Goal: Task Accomplishment & Management: Use online tool/utility

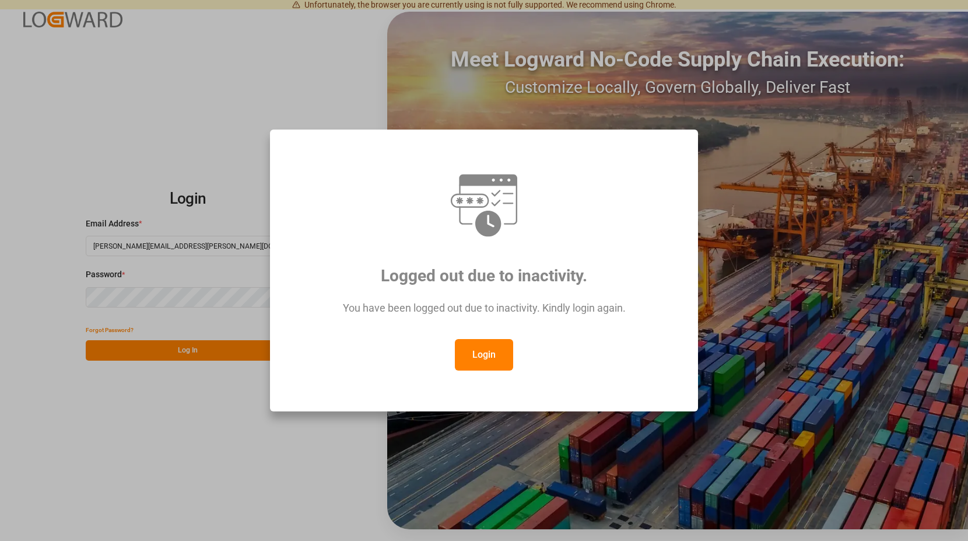
click at [479, 345] on button "Login" at bounding box center [484, 355] width 58 height 32
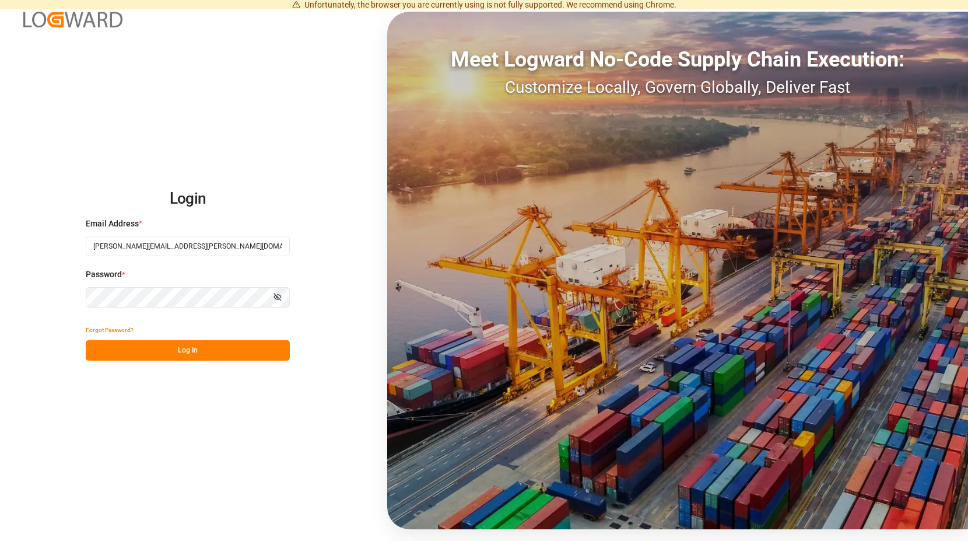
click at [202, 345] on button "Log In" at bounding box center [188, 350] width 204 height 20
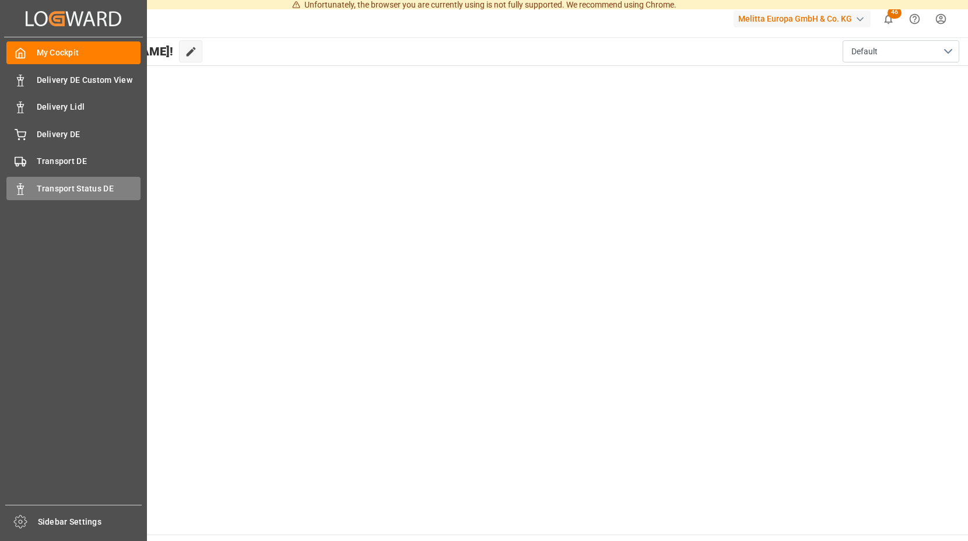
click at [111, 190] on span "Transport Status DE" at bounding box center [89, 189] width 104 height 12
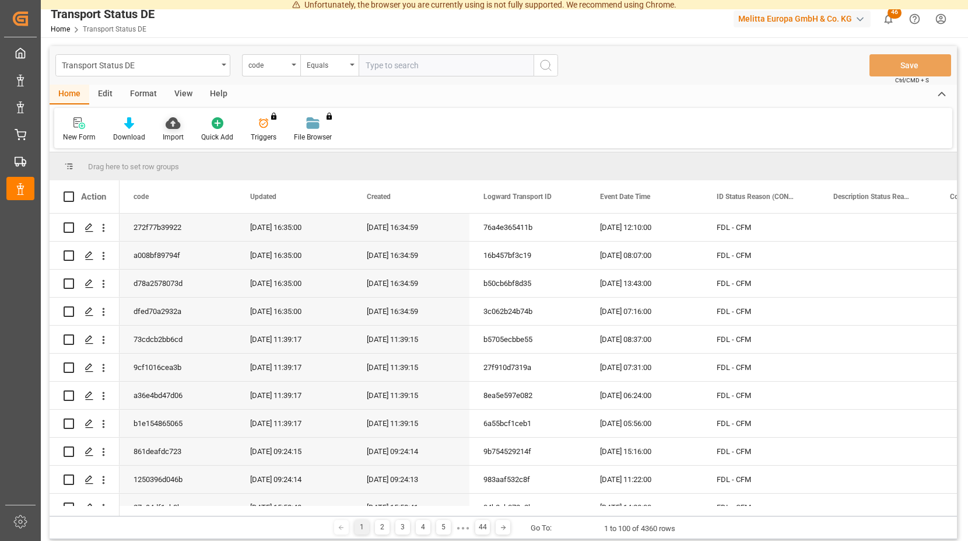
click at [170, 120] on icon at bounding box center [173, 123] width 15 height 12
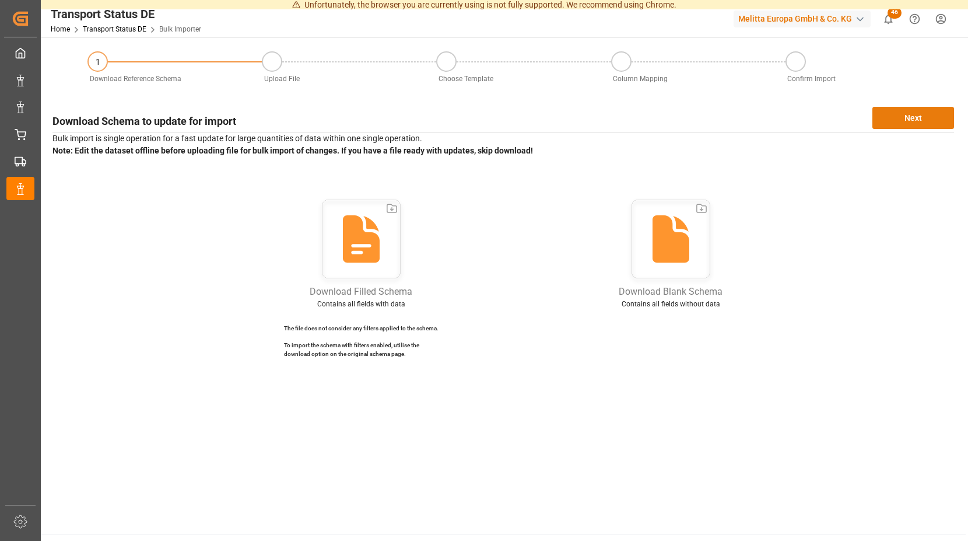
click at [904, 111] on button "Next" at bounding box center [914, 118] width 82 height 22
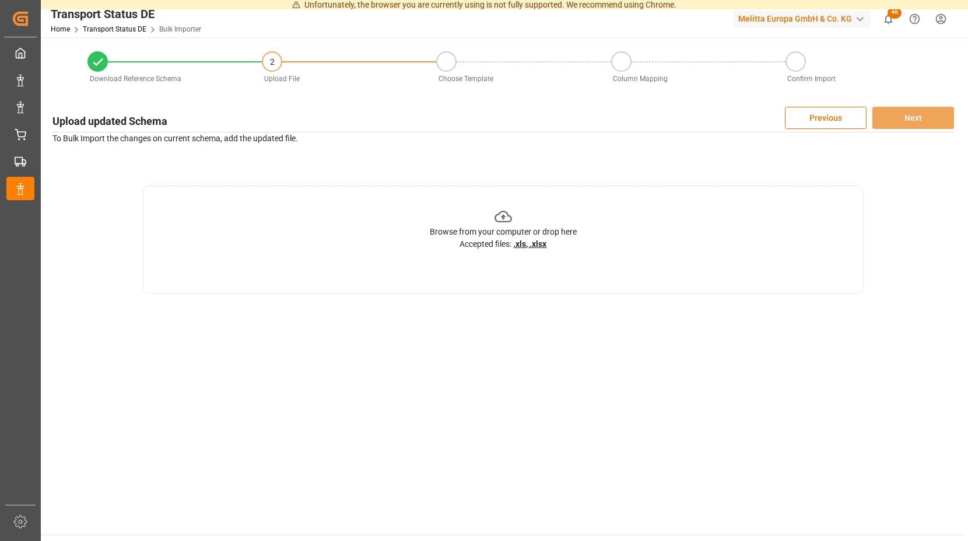
click at [503, 216] on icon at bounding box center [504, 217] width 18 height 18
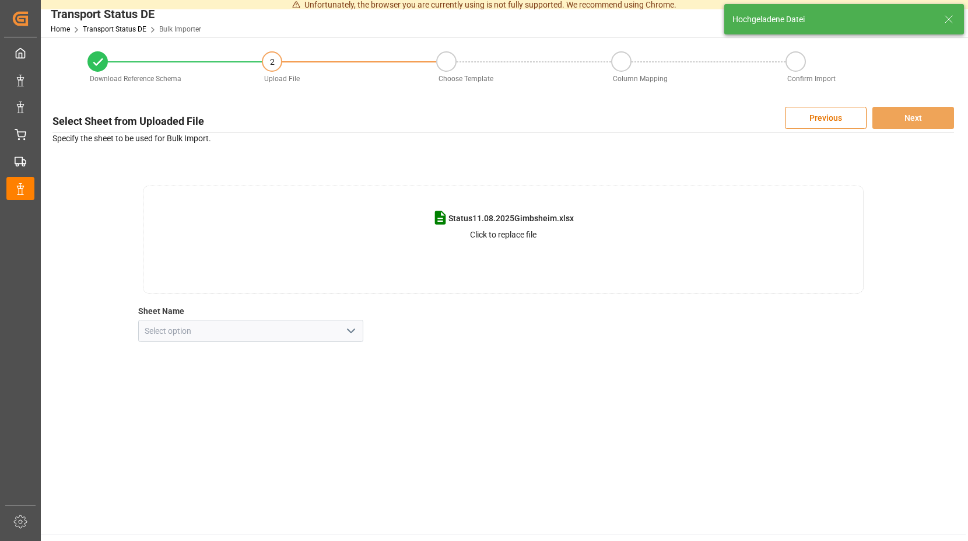
click at [352, 332] on polyline "open menu" at bounding box center [351, 331] width 7 height 4
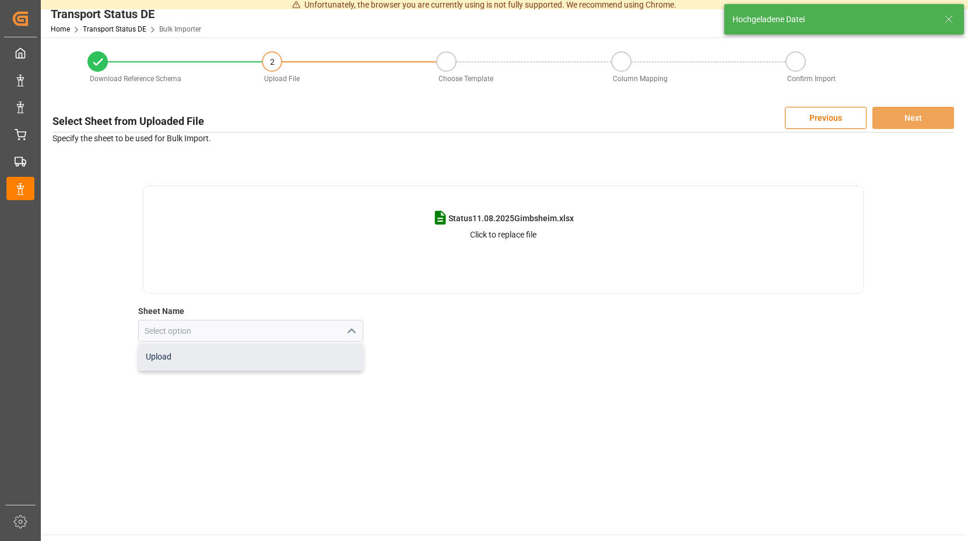
click at [202, 360] on div "Upload" at bounding box center [251, 357] width 225 height 26
type input "Upload"
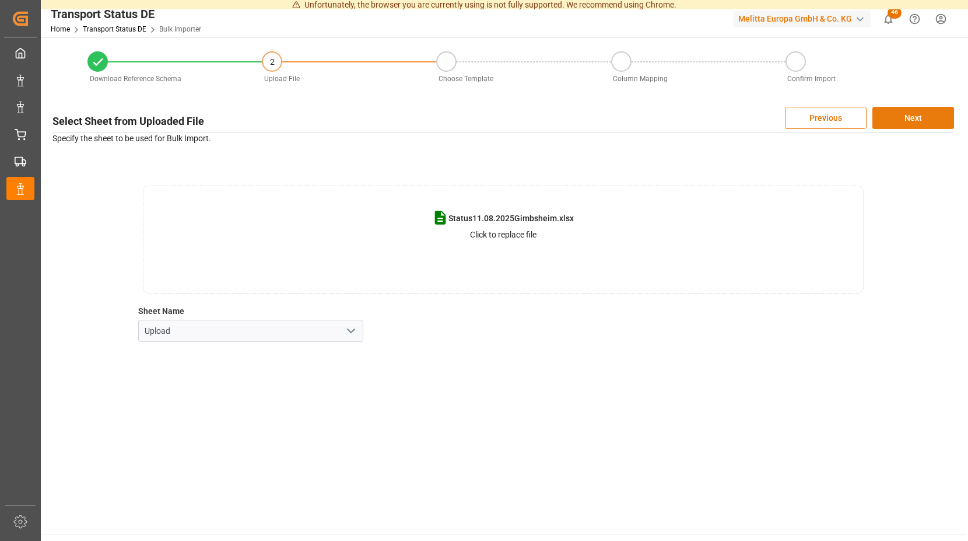
click at [907, 116] on button "Next" at bounding box center [914, 118] width 82 height 22
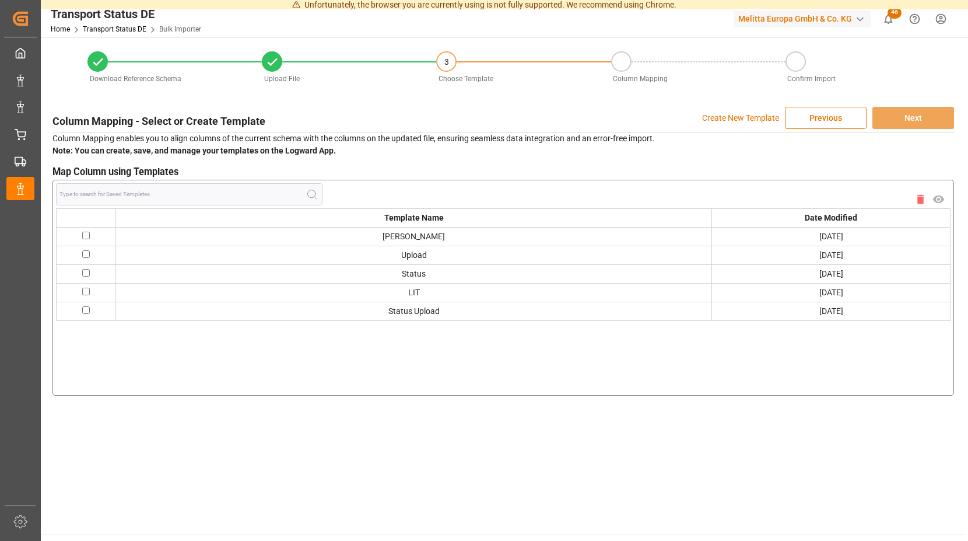
click at [88, 234] on input "checkbox" at bounding box center [86, 236] width 8 height 8
checkbox input "true"
click at [926, 118] on button "Next" at bounding box center [914, 118] width 82 height 22
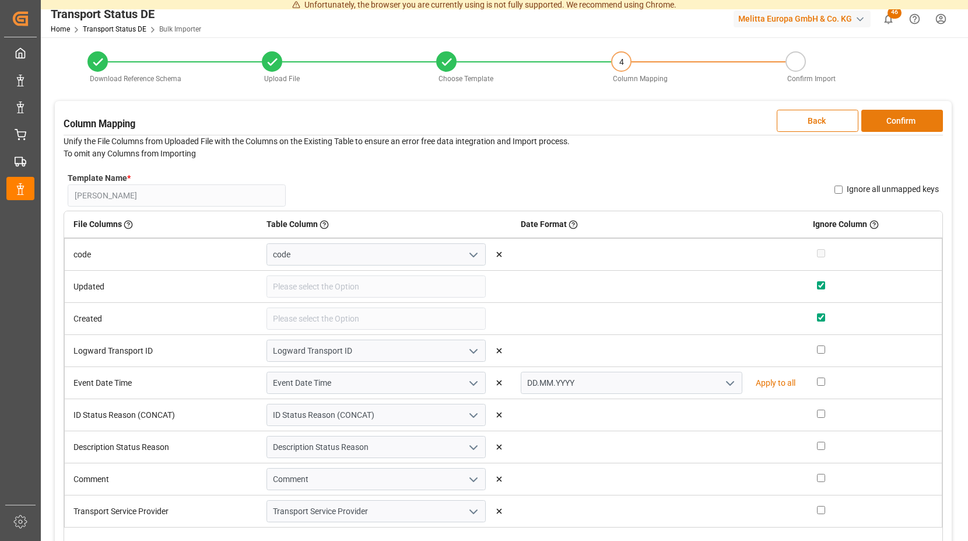
click at [884, 118] on button "Confirm" at bounding box center [903, 121] width 82 height 22
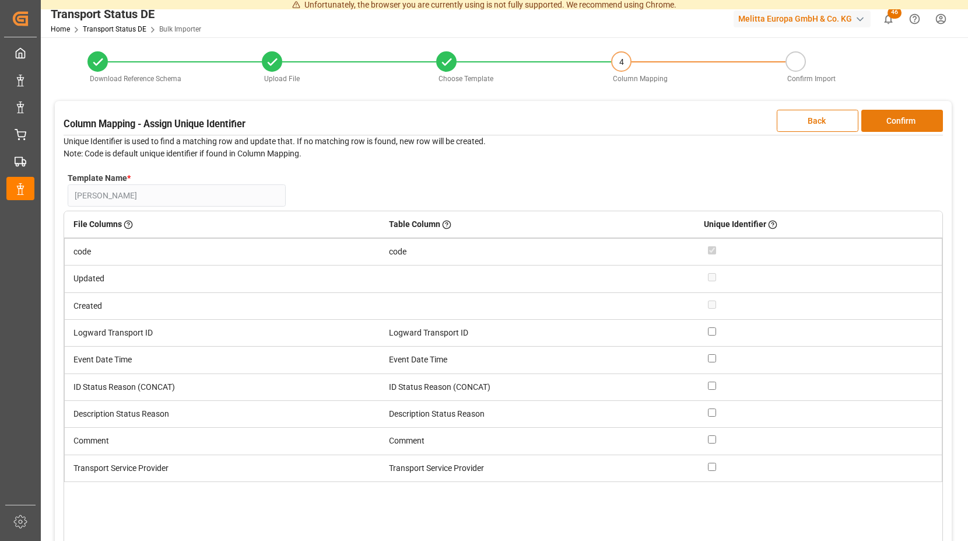
click at [884, 117] on button "Confirm" at bounding box center [903, 121] width 82 height 22
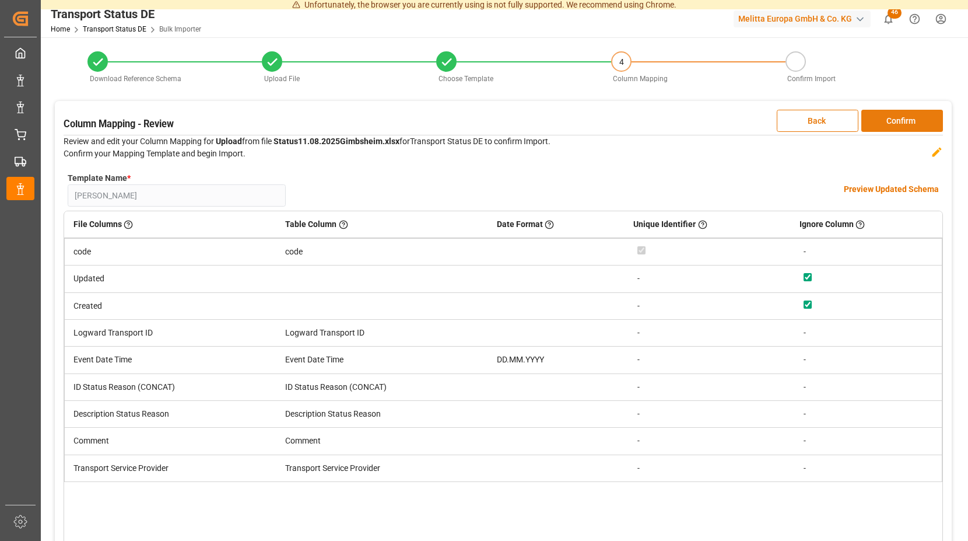
click at [885, 117] on button "Confirm" at bounding box center [903, 121] width 82 height 22
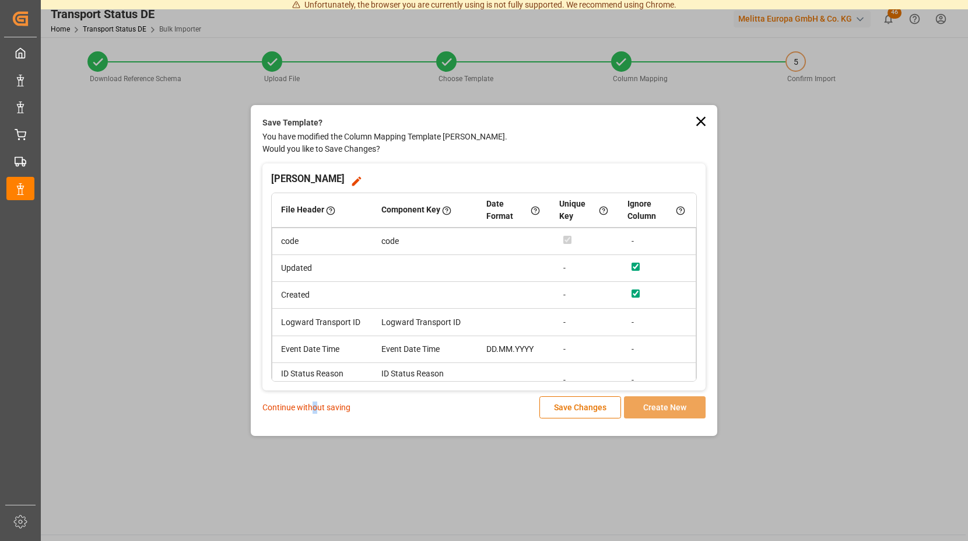
click at [315, 408] on p "Continue without saving" at bounding box center [307, 407] width 88 height 12
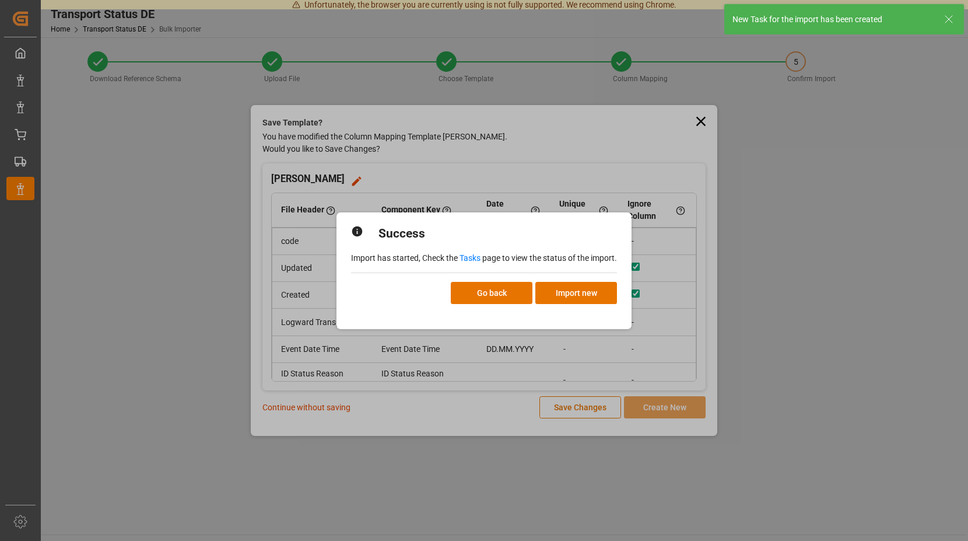
click at [477, 259] on link "Tasks" at bounding box center [470, 257] width 21 height 9
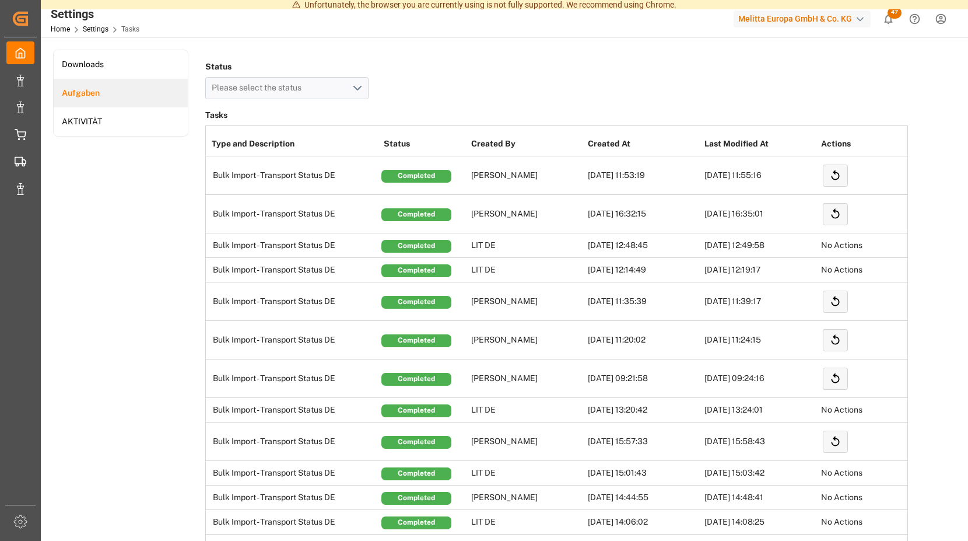
click at [893, 12] on span "47" at bounding box center [895, 13] width 14 height 12
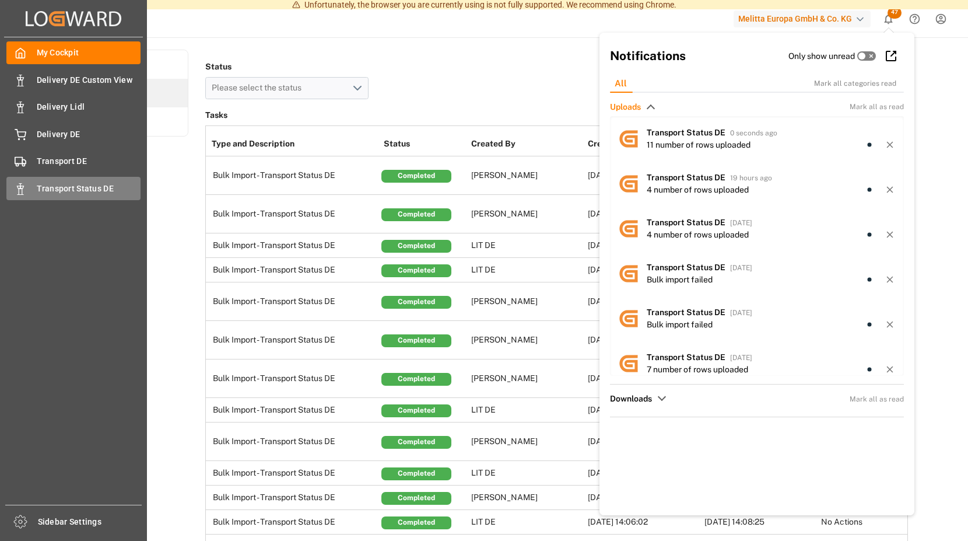
click at [27, 188] on div "Transport Status DE Transport Status DE" at bounding box center [73, 188] width 134 height 23
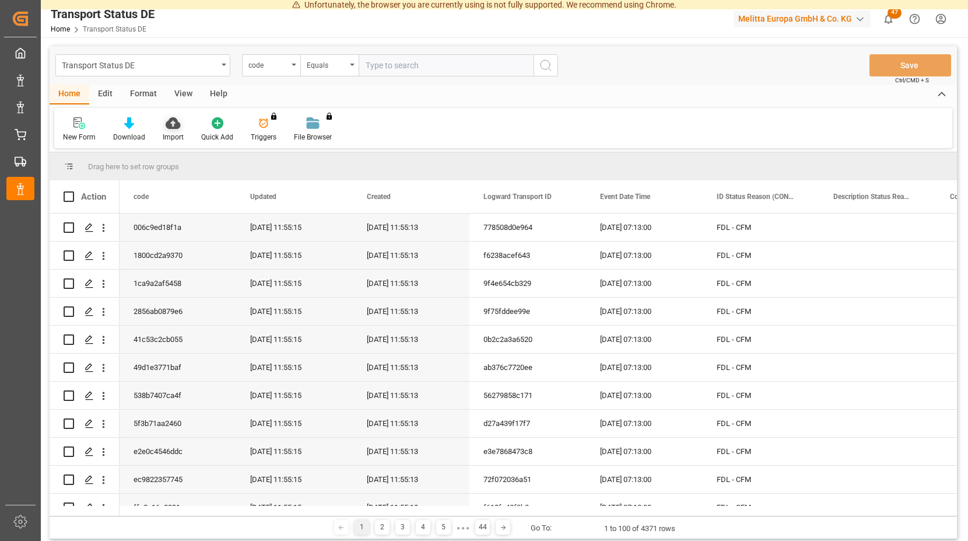
click at [169, 120] on icon at bounding box center [173, 123] width 15 height 12
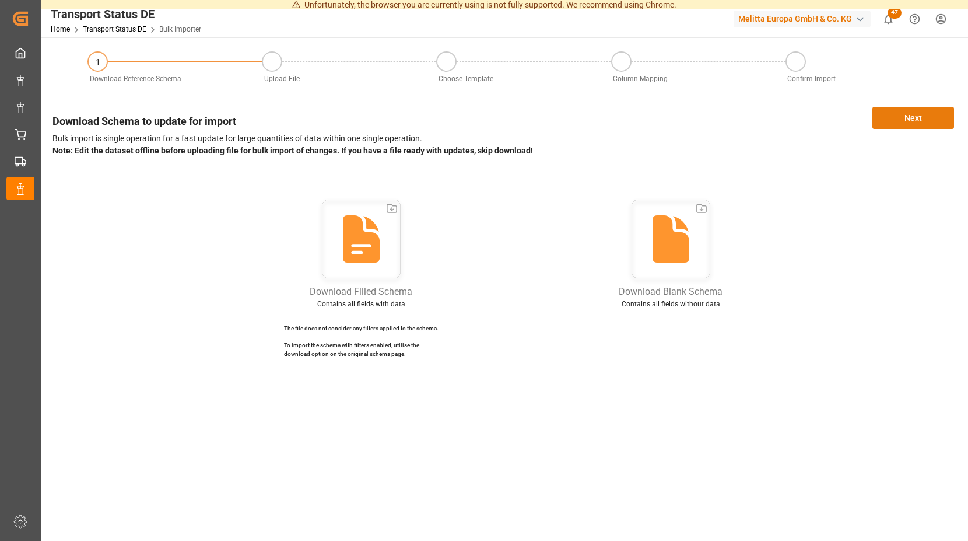
click at [911, 119] on button "Next" at bounding box center [914, 118] width 82 height 22
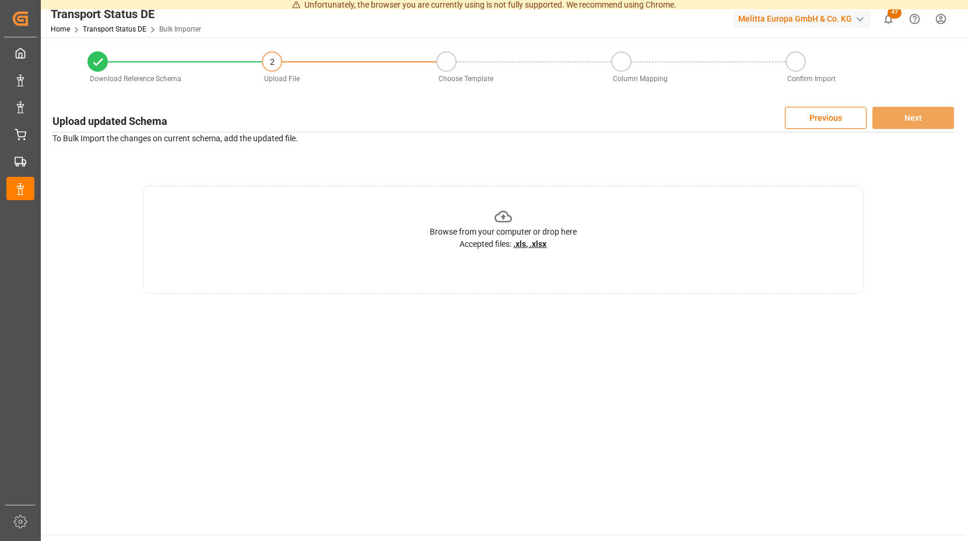
click at [504, 217] on icon at bounding box center [504, 217] width 18 height 12
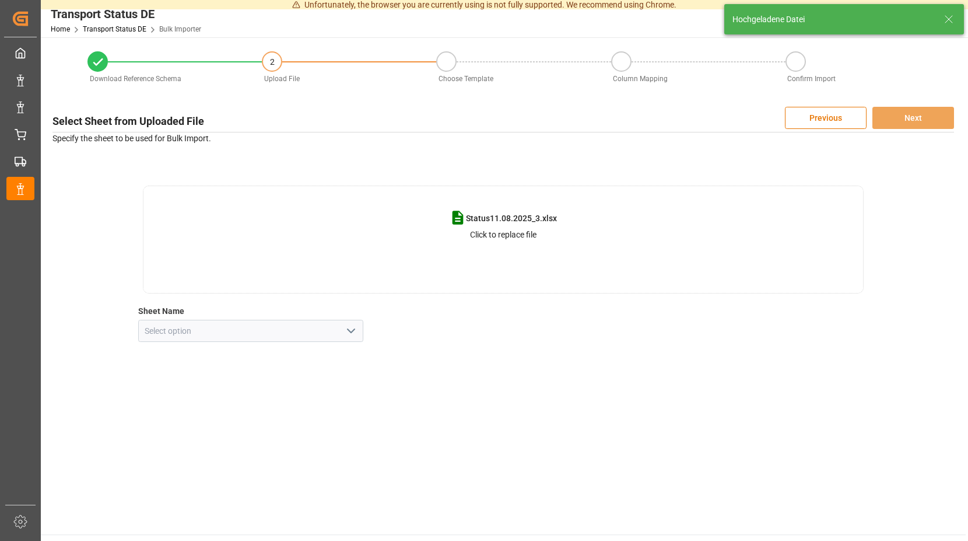
click at [352, 334] on icon "open menu" at bounding box center [351, 331] width 14 height 14
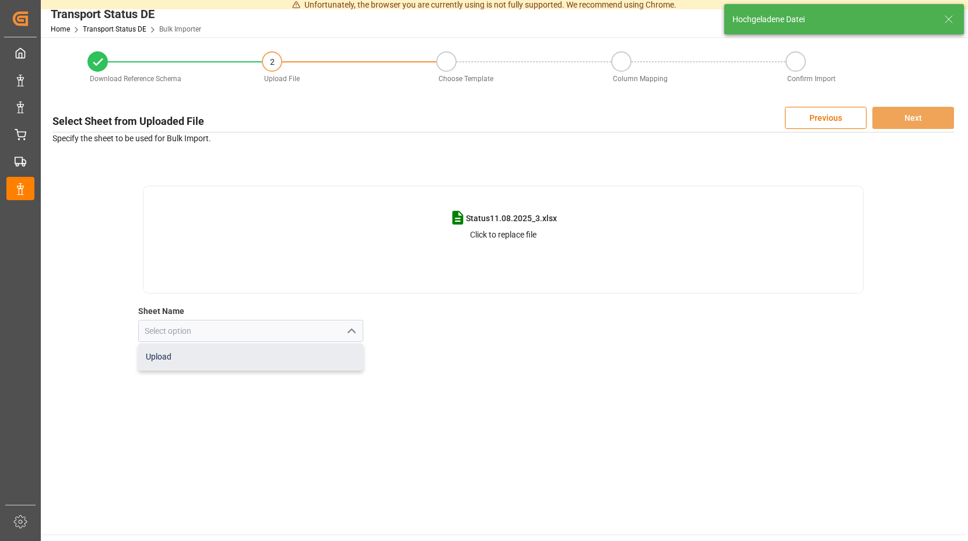
click at [187, 356] on div "Upload" at bounding box center [251, 357] width 225 height 26
type input "Upload"
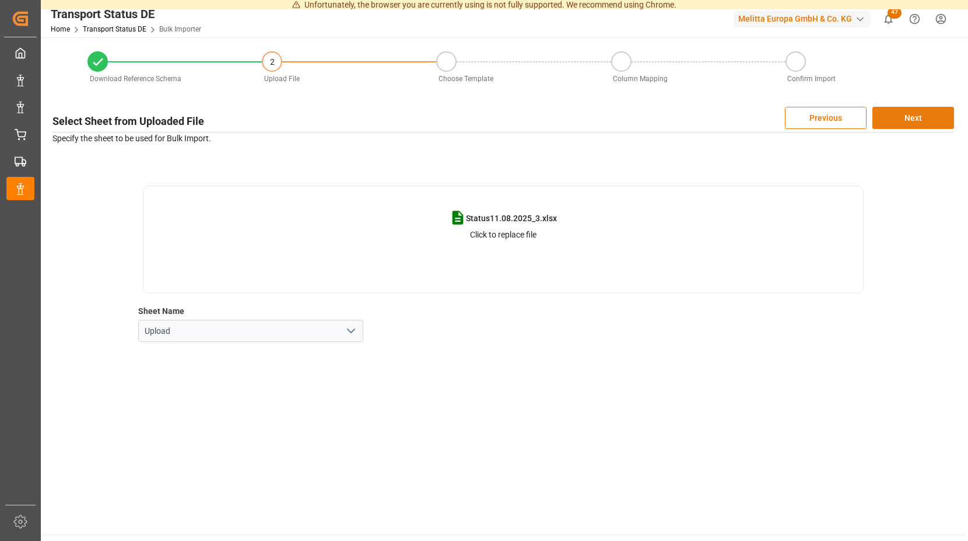
click at [897, 118] on button "Next" at bounding box center [914, 118] width 82 height 22
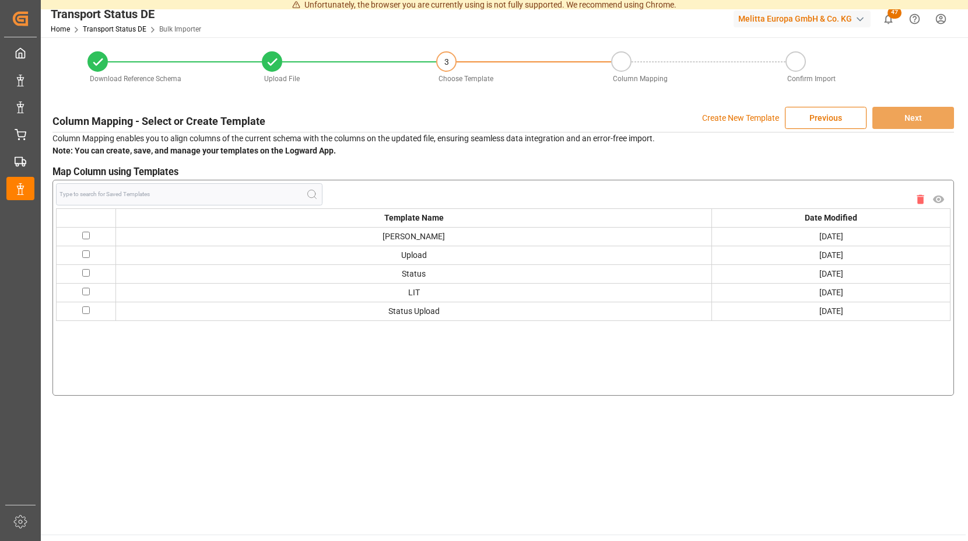
click at [81, 235] on td at bounding box center [87, 236] width 60 height 19
click at [85, 235] on input "checkbox" at bounding box center [86, 236] width 8 height 8
checkbox input "true"
click at [901, 113] on button "Next" at bounding box center [914, 118] width 82 height 22
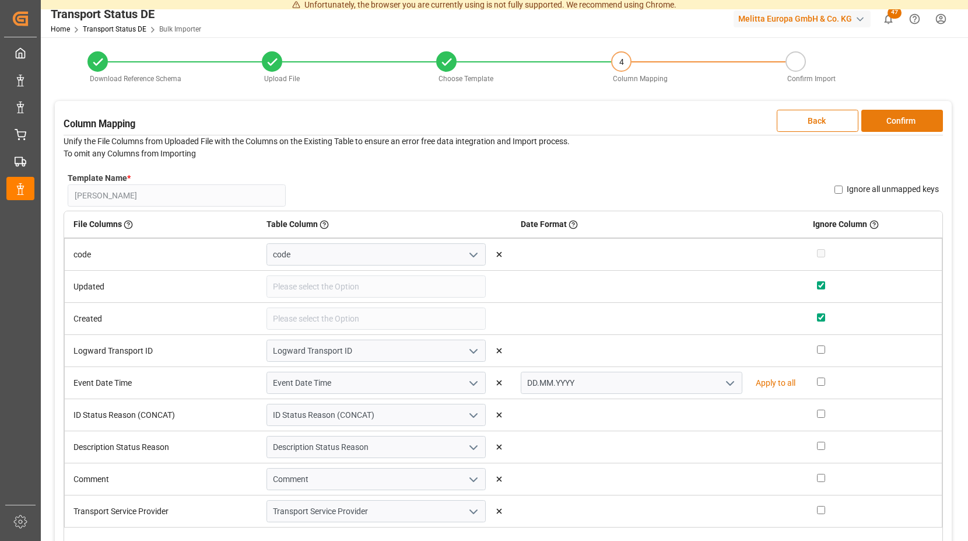
click at [896, 121] on button "Confirm" at bounding box center [903, 121] width 82 height 22
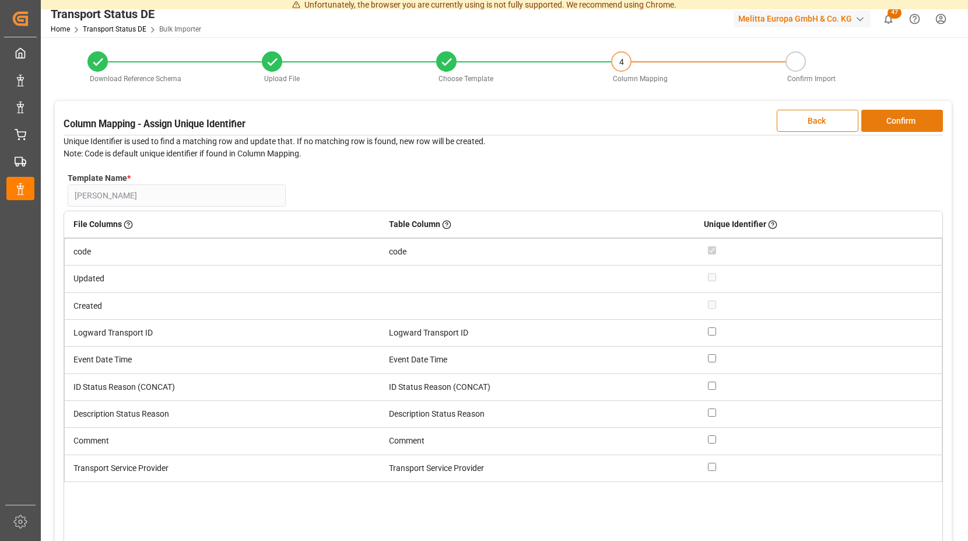
click at [896, 121] on button "Confirm" at bounding box center [903, 121] width 82 height 22
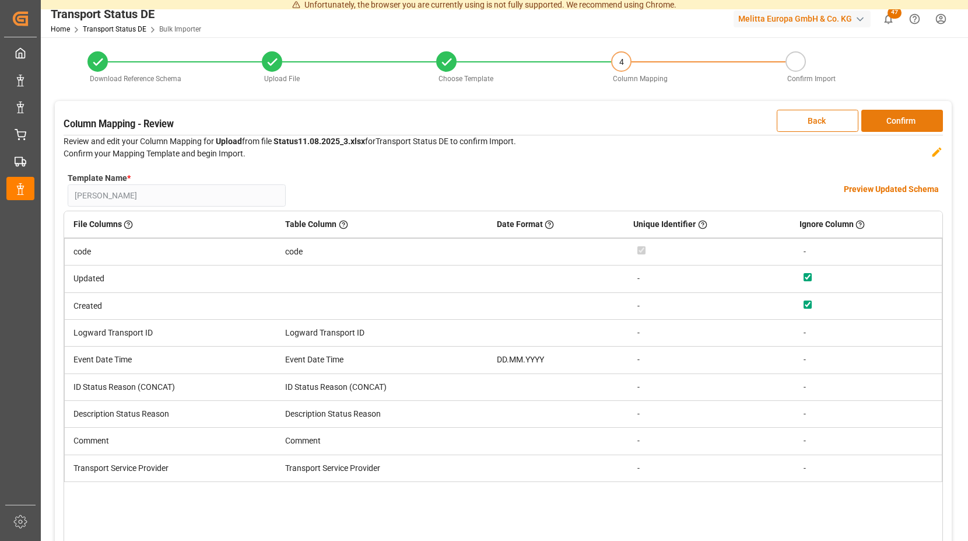
click at [896, 120] on button "Confirm" at bounding box center [903, 121] width 82 height 22
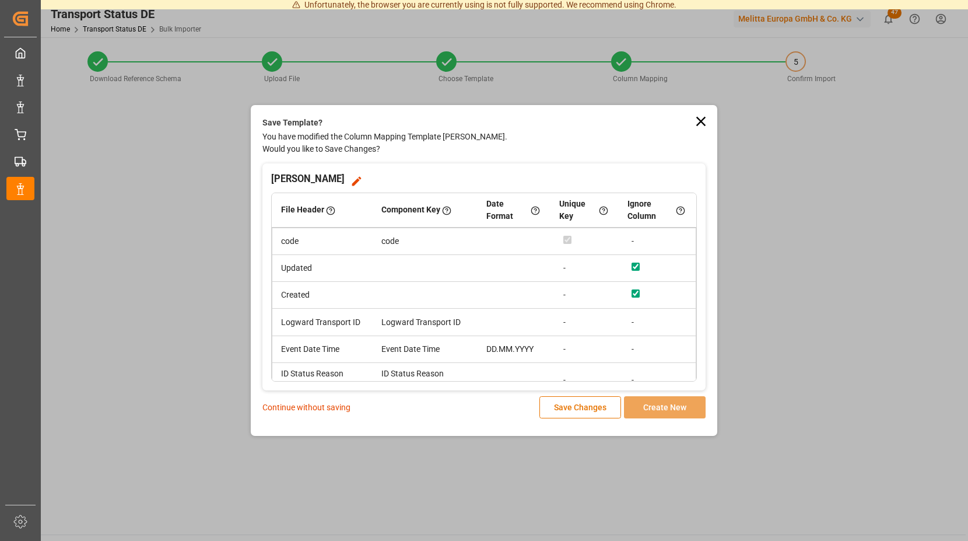
click at [308, 407] on p "Continue without saving" at bounding box center [307, 407] width 88 height 12
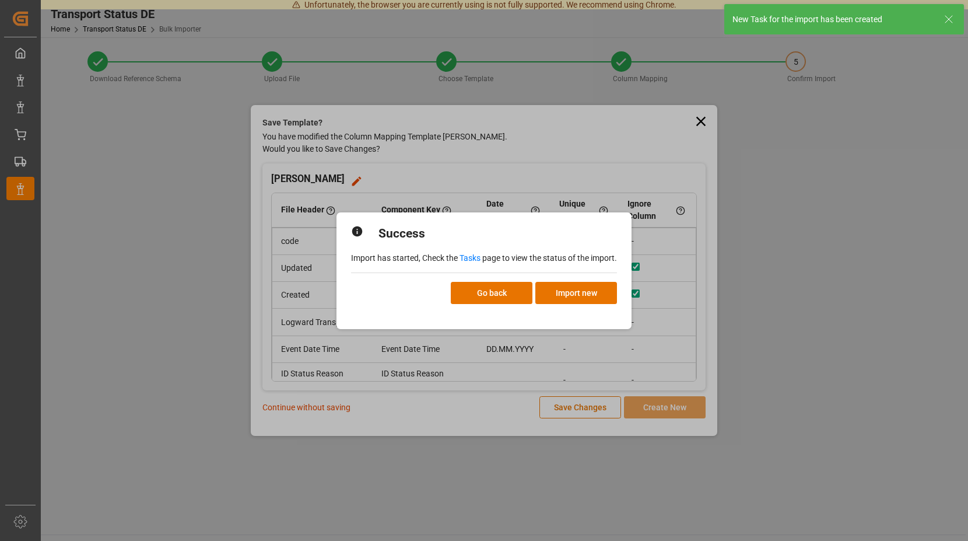
click at [473, 257] on link "Tasks" at bounding box center [470, 257] width 21 height 9
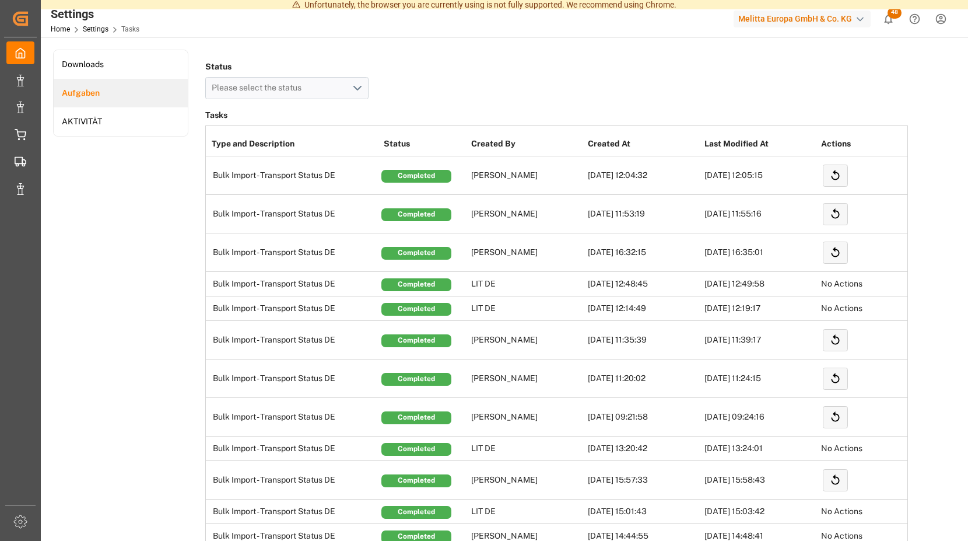
click at [896, 12] on span "48" at bounding box center [895, 13] width 14 height 12
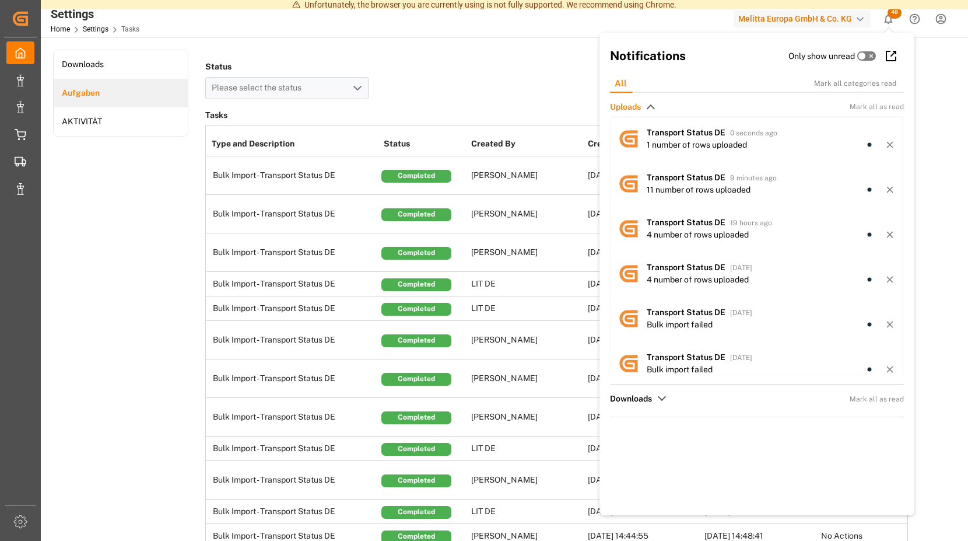
click at [891, 17] on span "48" at bounding box center [895, 13] width 14 height 12
